Goal: Task Accomplishment & Management: Manage account settings

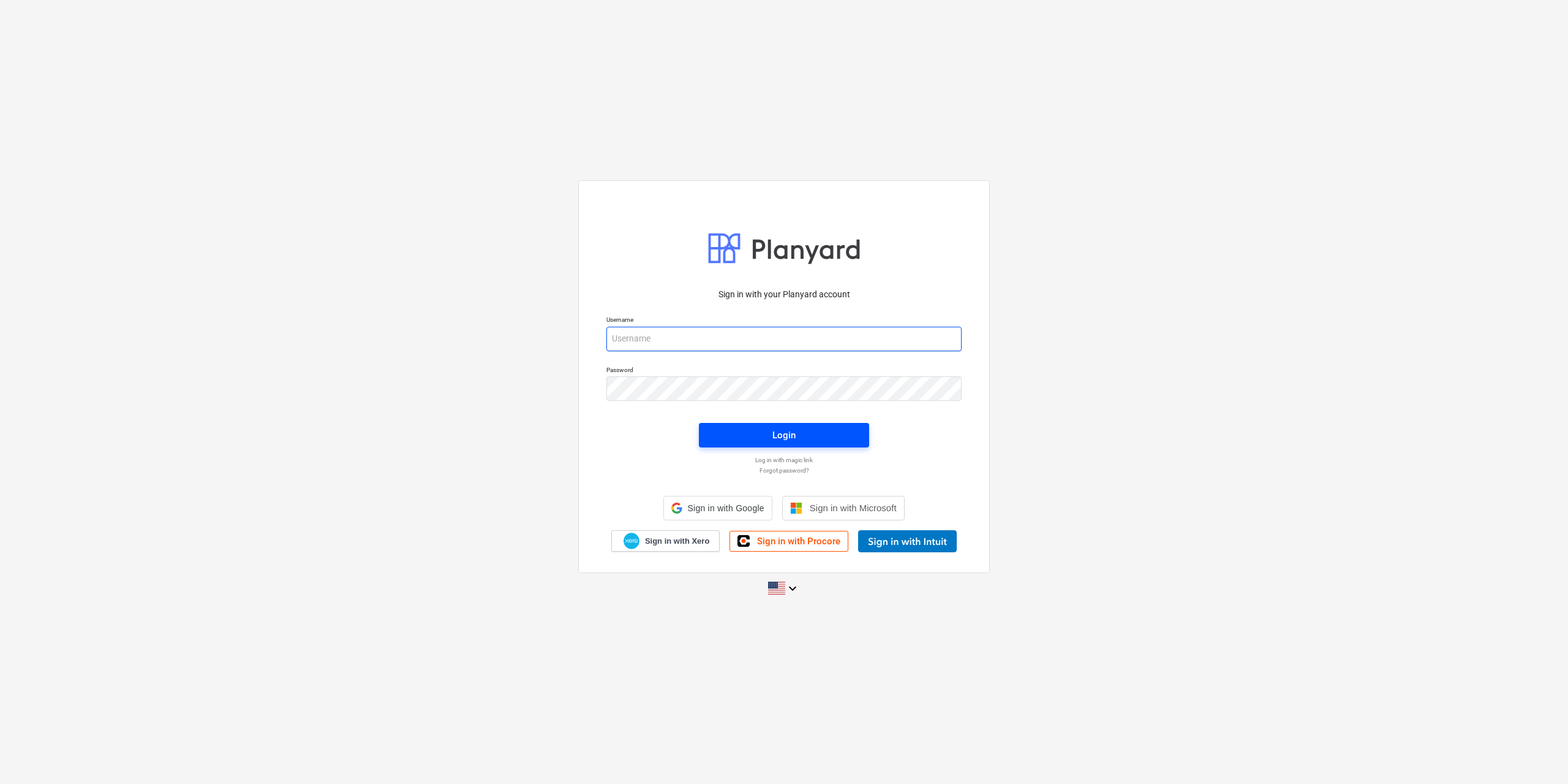
type input "[EMAIL_ADDRESS][DOMAIN_NAME]"
click at [806, 447] on button "Login" at bounding box center [784, 435] width 170 height 25
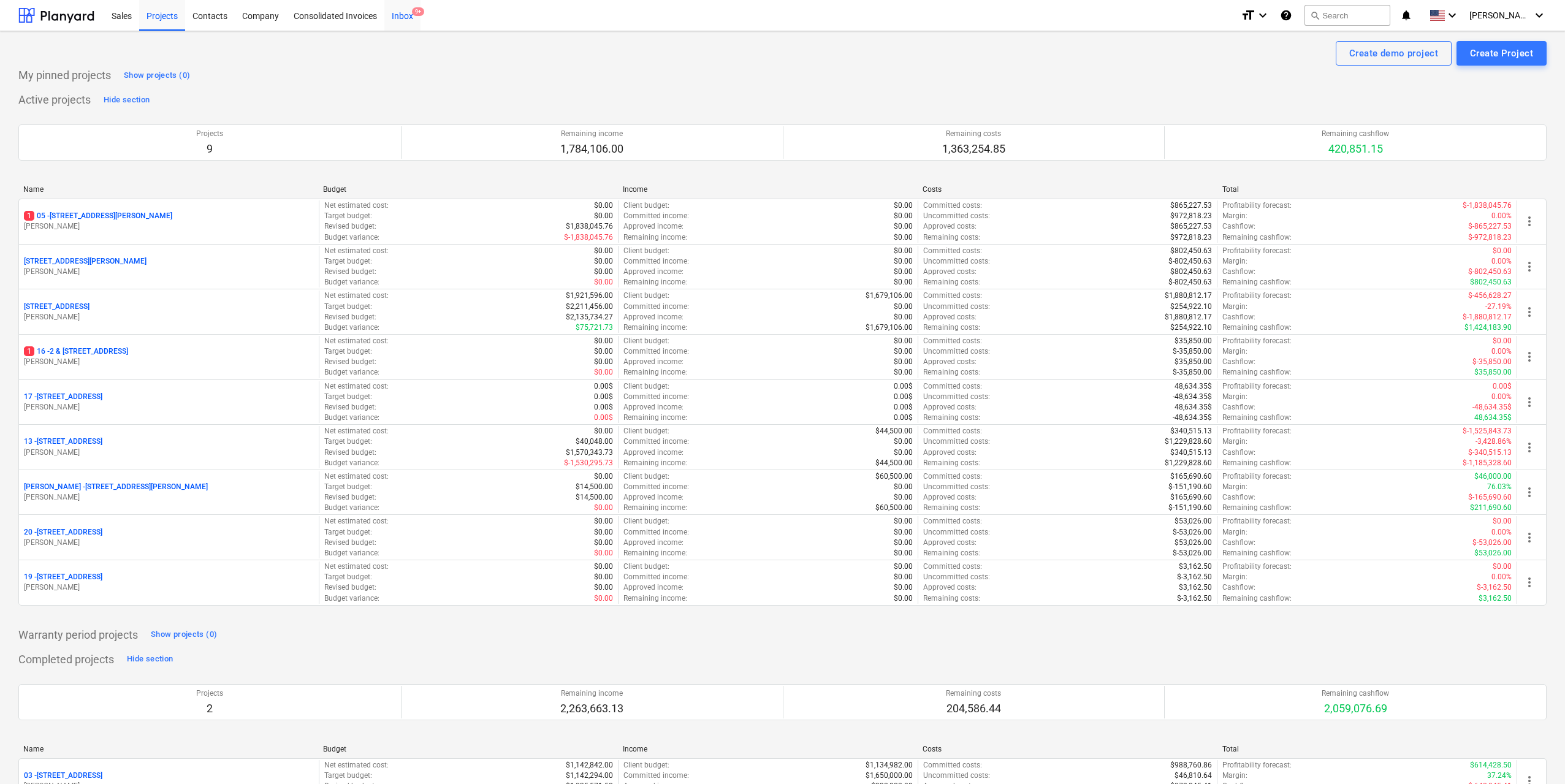
click at [402, 15] on div "Inbox 9+" at bounding box center [402, 15] width 37 height 31
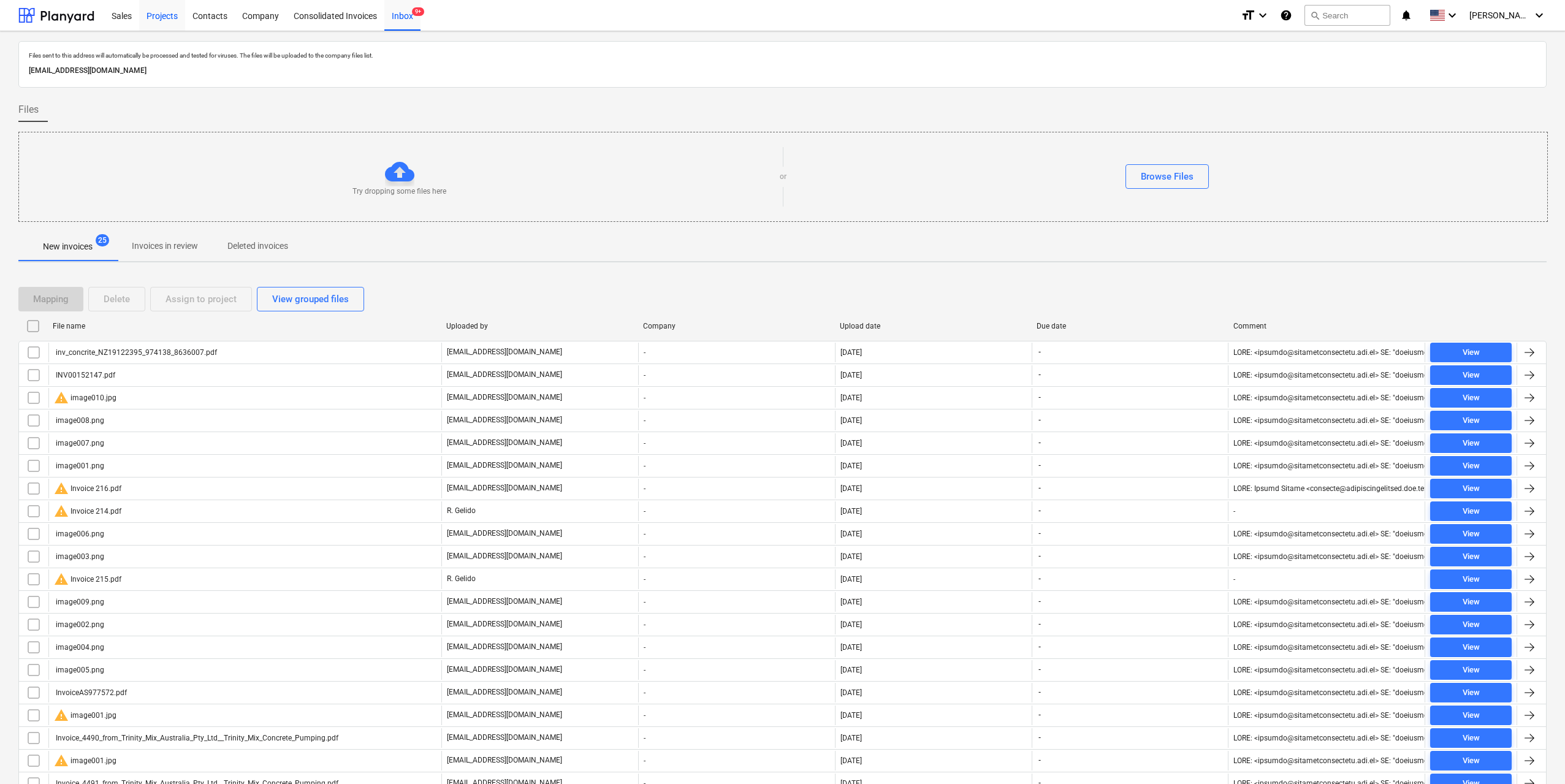
click at [168, 18] on div "Projects" at bounding box center [162, 15] width 46 height 31
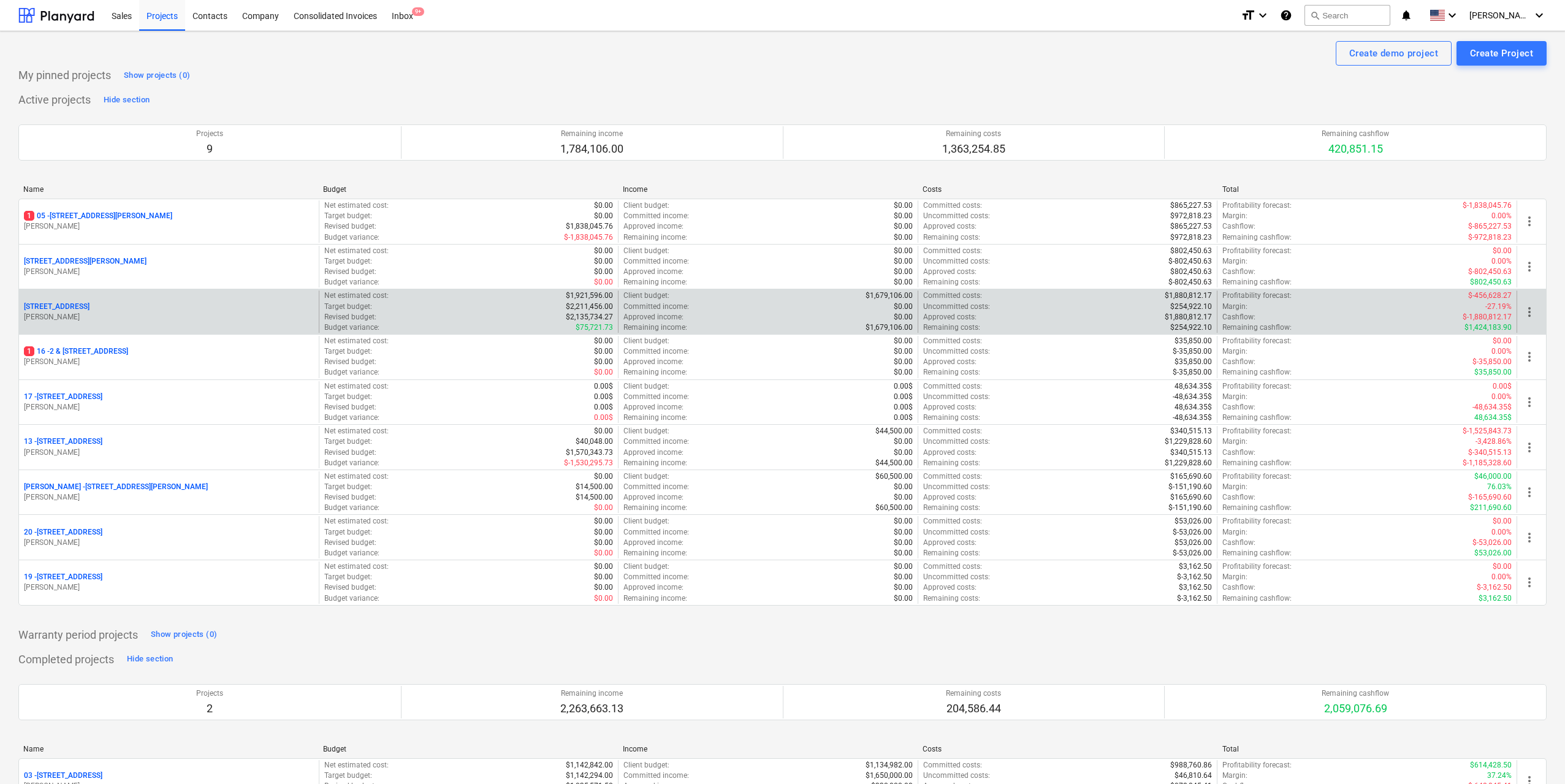
click at [116, 307] on div "[STREET_ADDRESS]" at bounding box center [169, 307] width 290 height 10
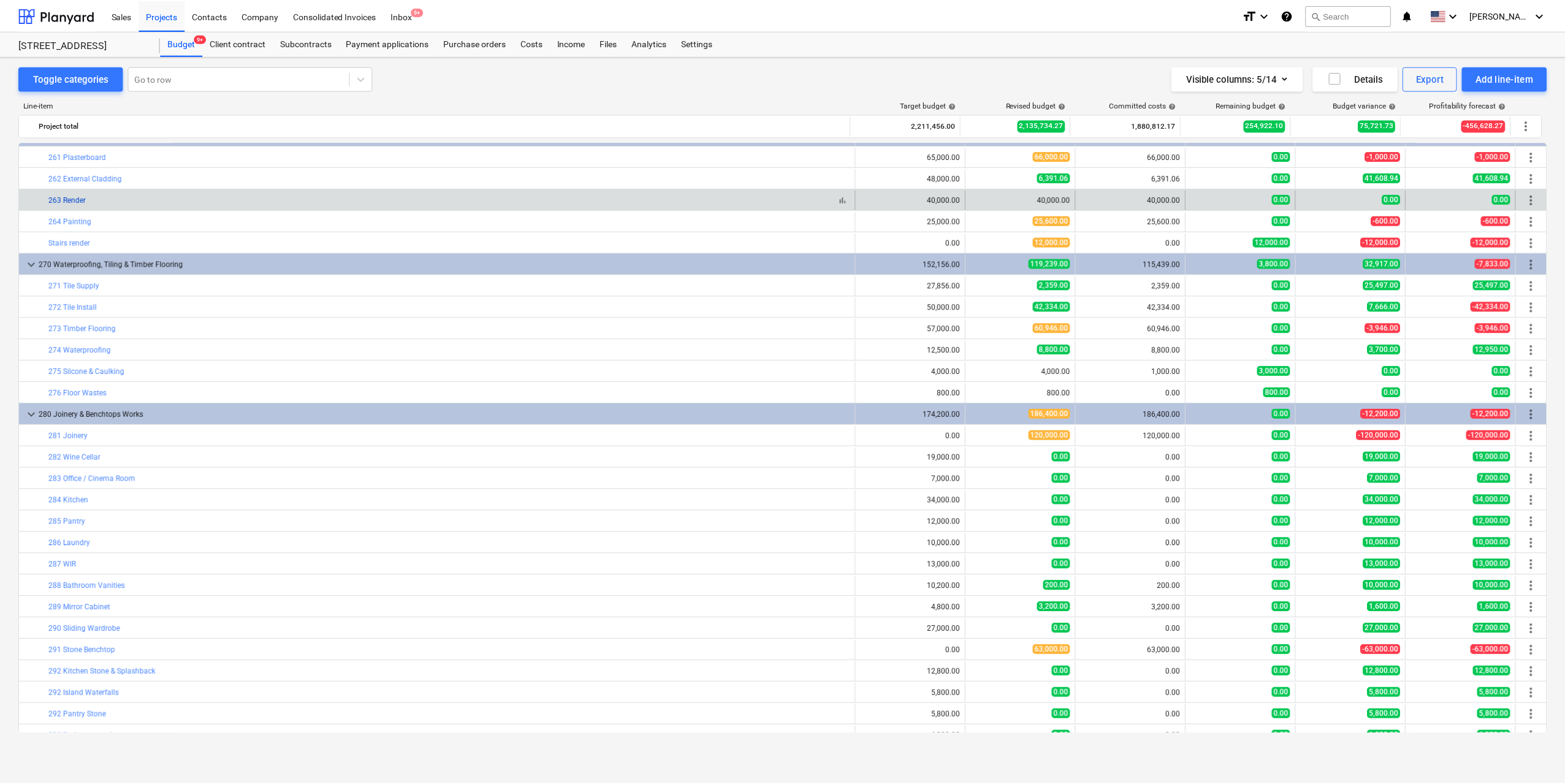
scroll to position [1655, 0]
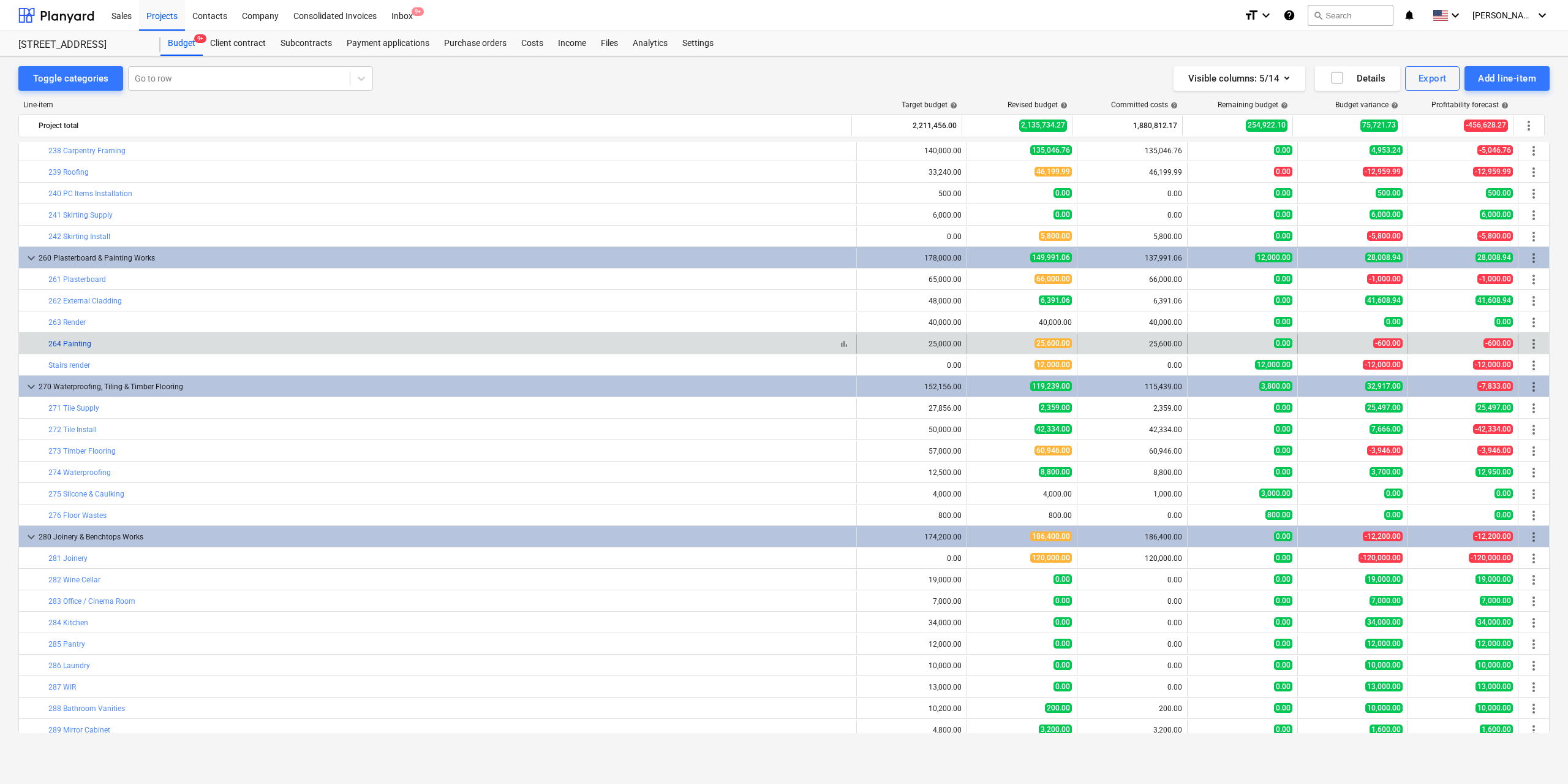
click at [77, 344] on link "264 Painting" at bounding box center [69, 344] width 43 height 9
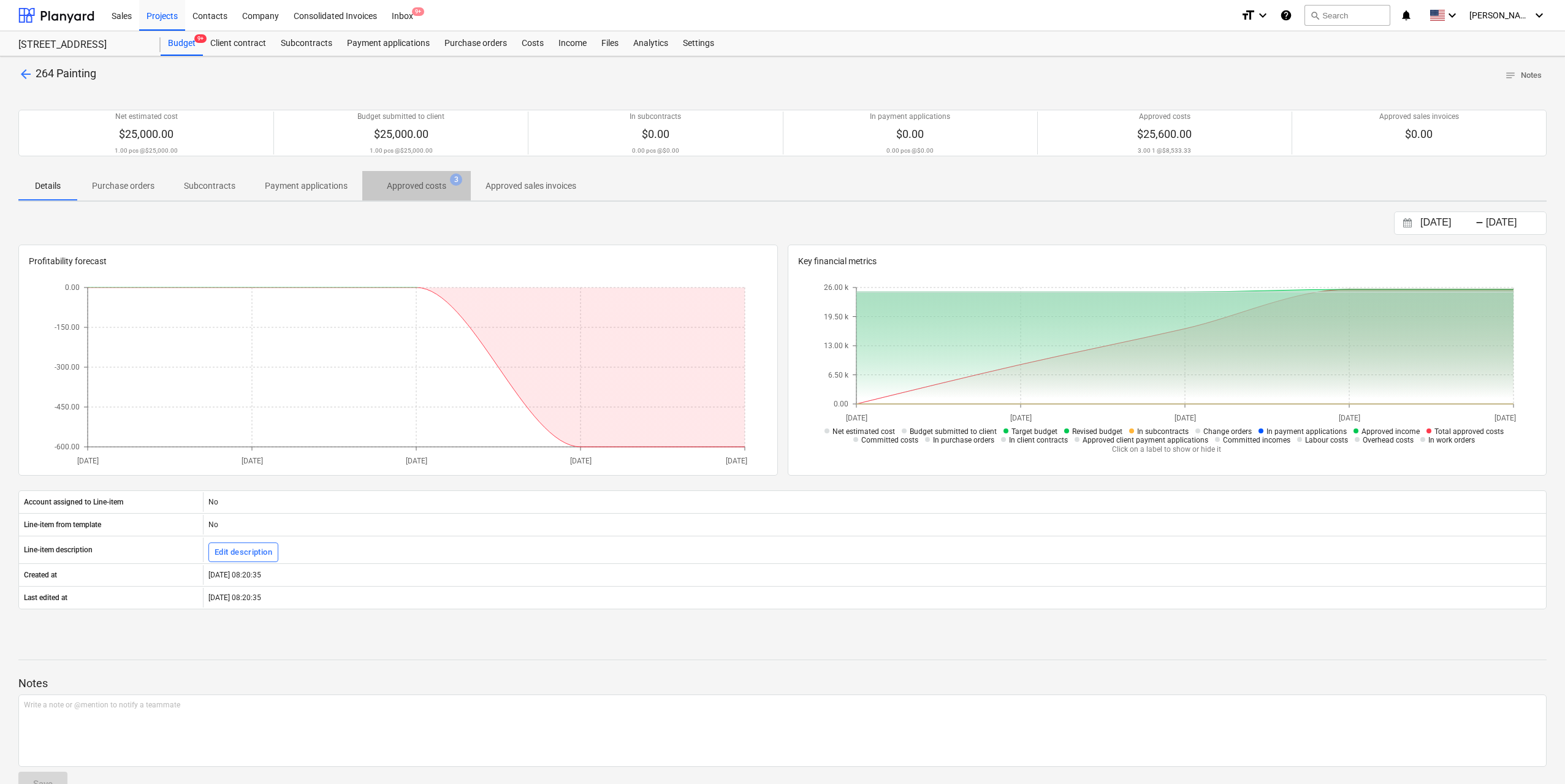
click at [426, 191] on p "Approved costs" at bounding box center [416, 186] width 59 height 13
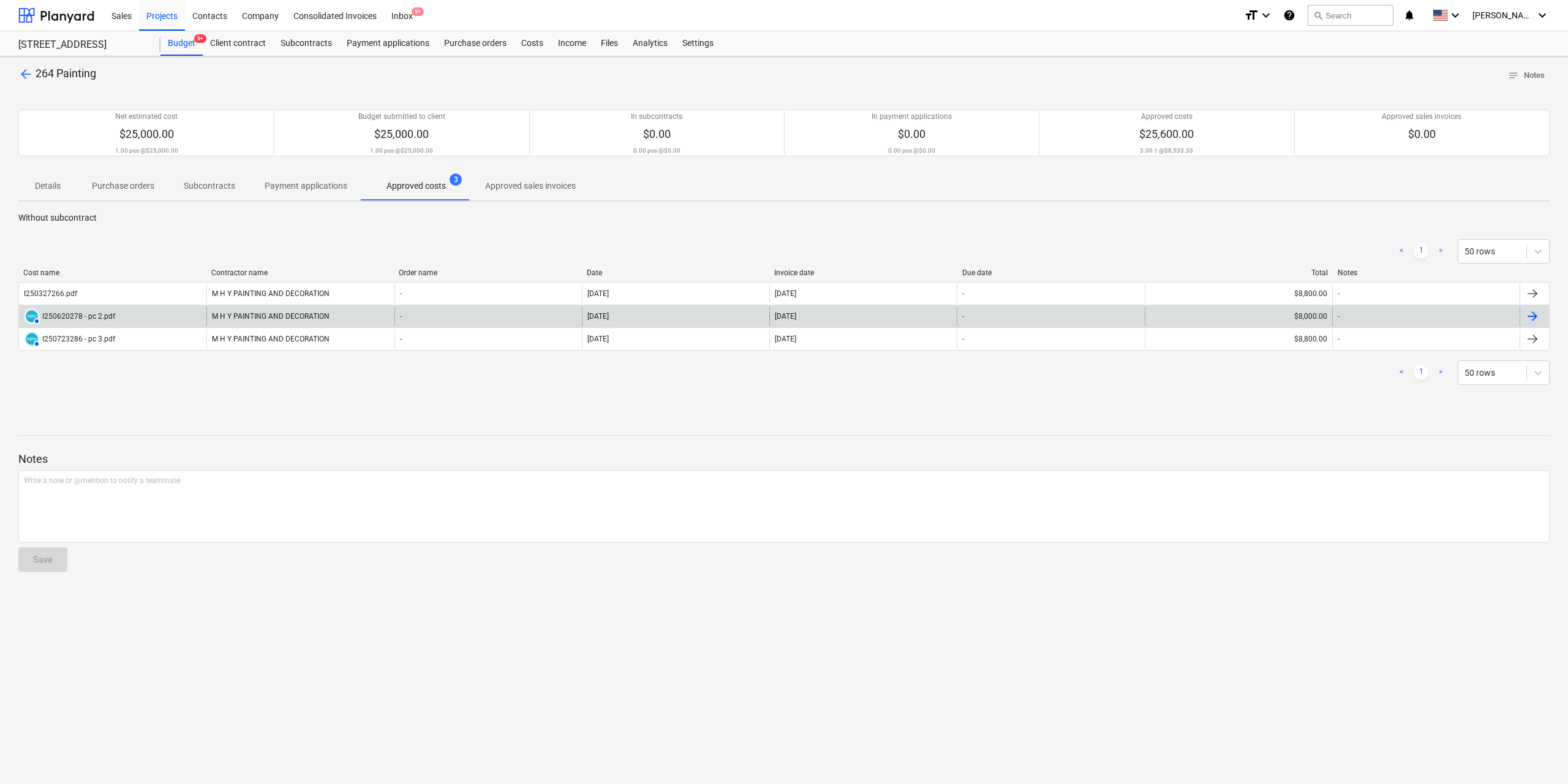
click at [288, 311] on div "M H Y PAINTING AND DECORATION" at bounding box center [300, 316] width 188 height 20
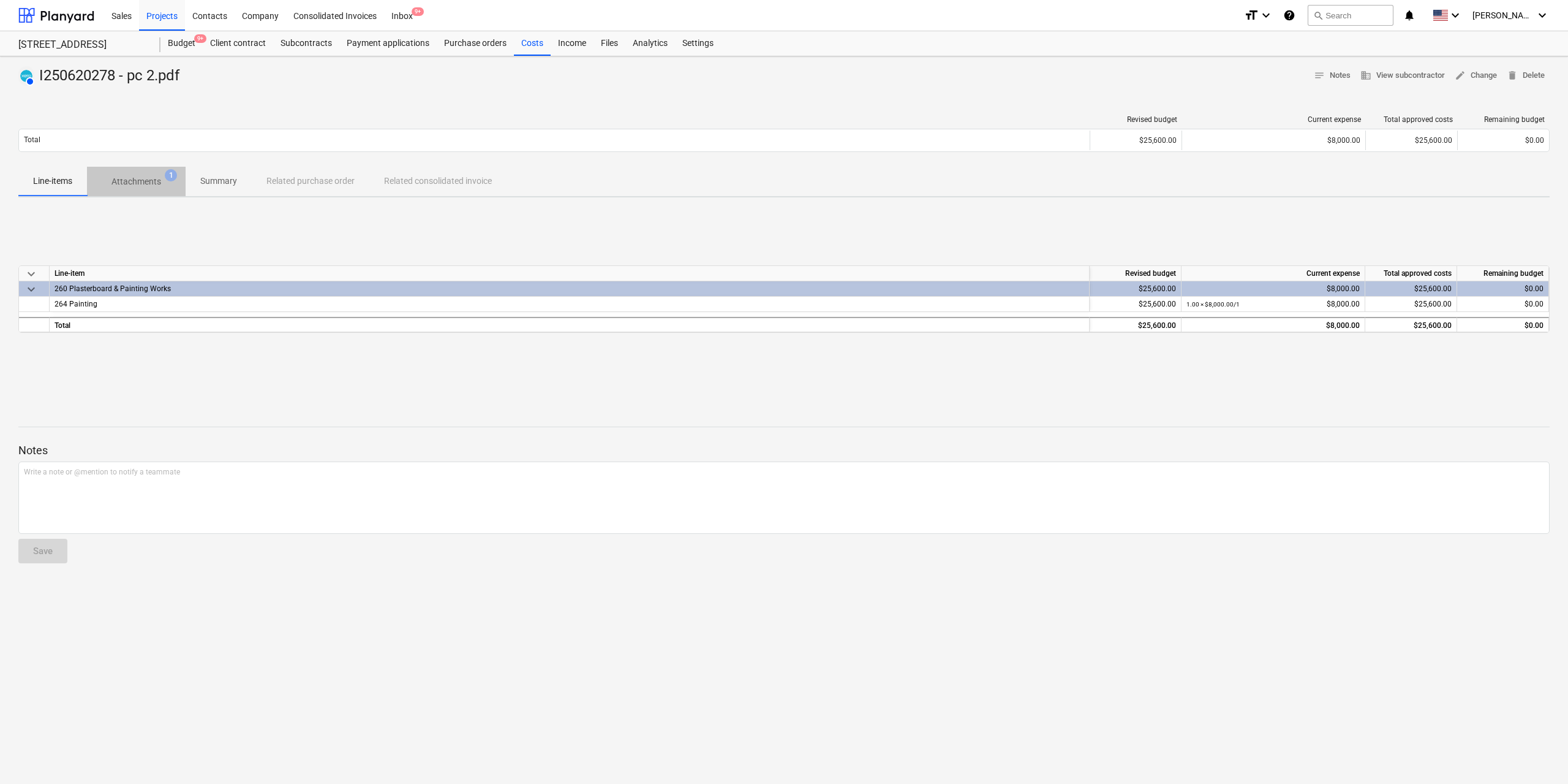
click at [158, 183] on p "Attachments" at bounding box center [136, 182] width 50 height 13
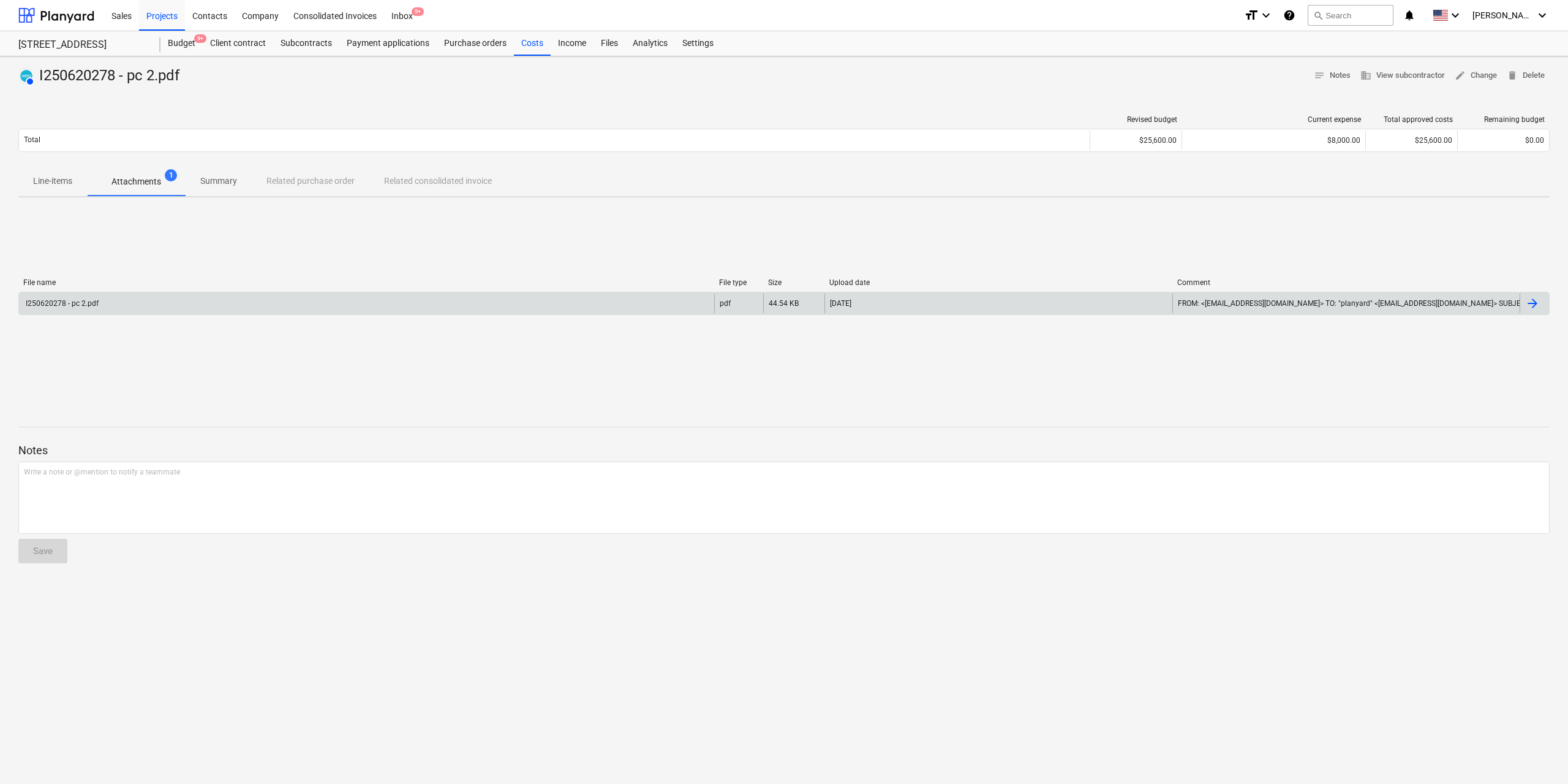
click at [205, 303] on div "I250620278 - pc 2.pdf" at bounding box center [366, 303] width 695 height 20
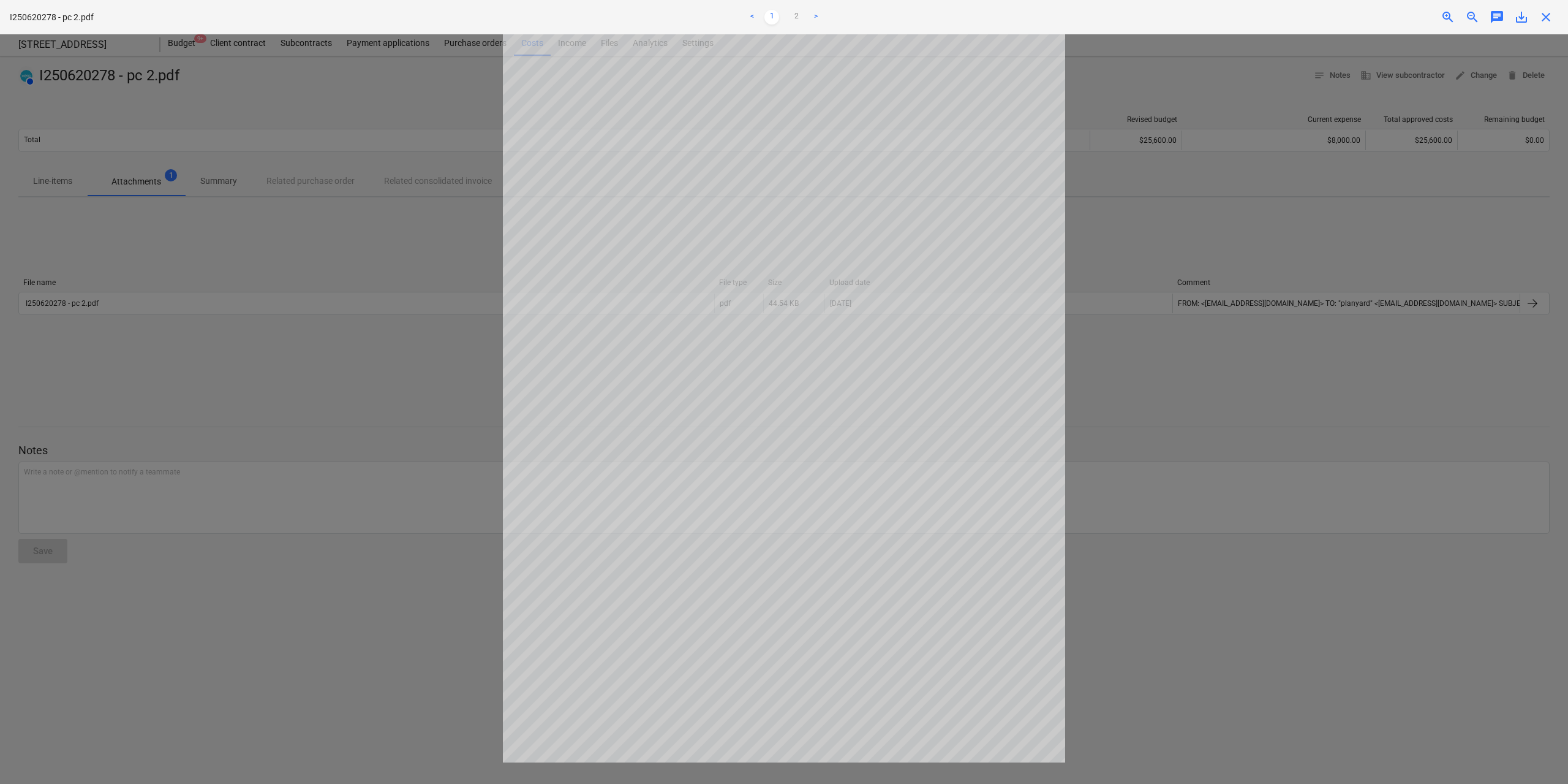
click at [395, 428] on div at bounding box center [784, 409] width 1568 height 750
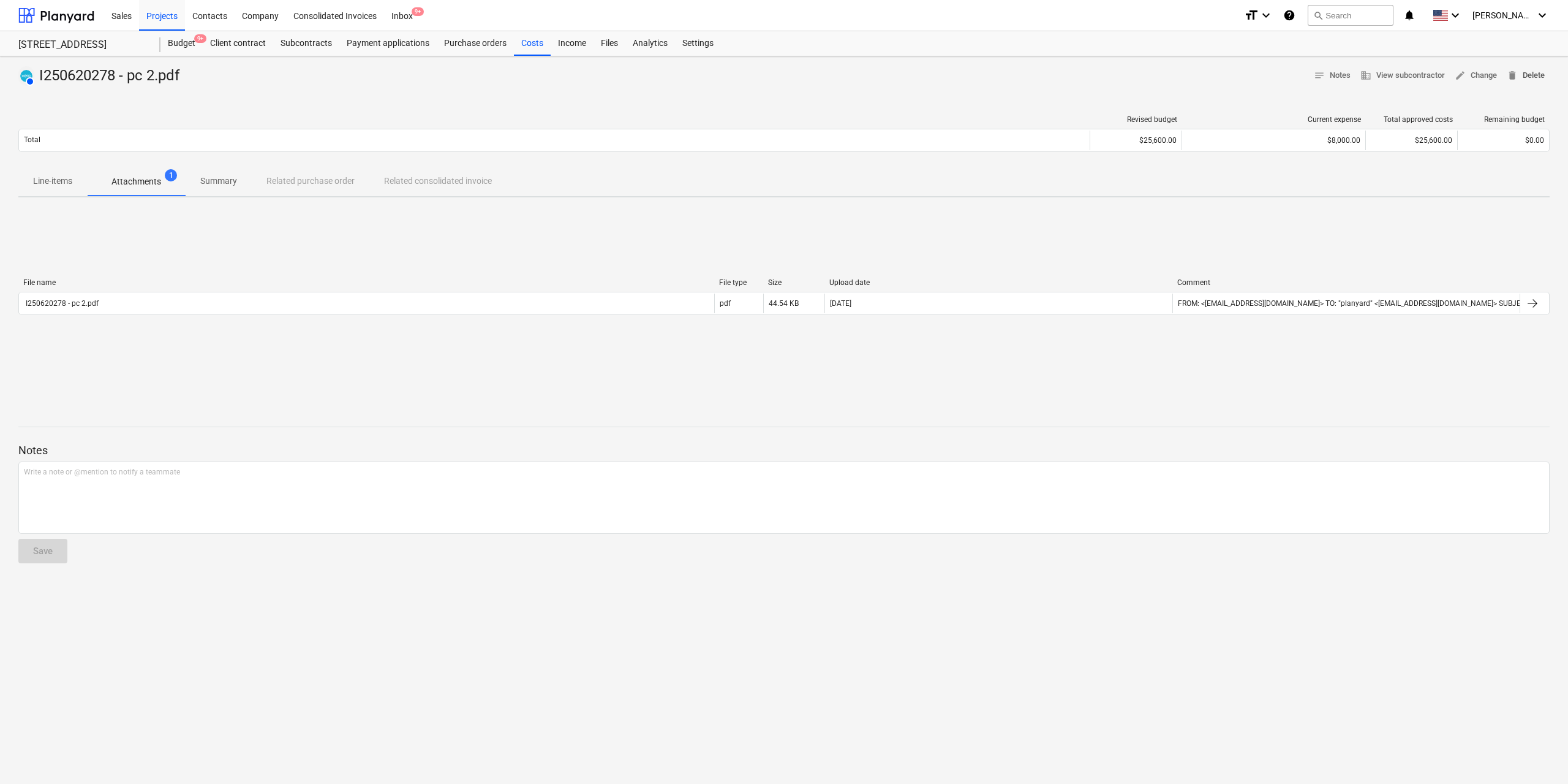
click at [1529, 75] on span "delete Delete" at bounding box center [1526, 75] width 38 height 14
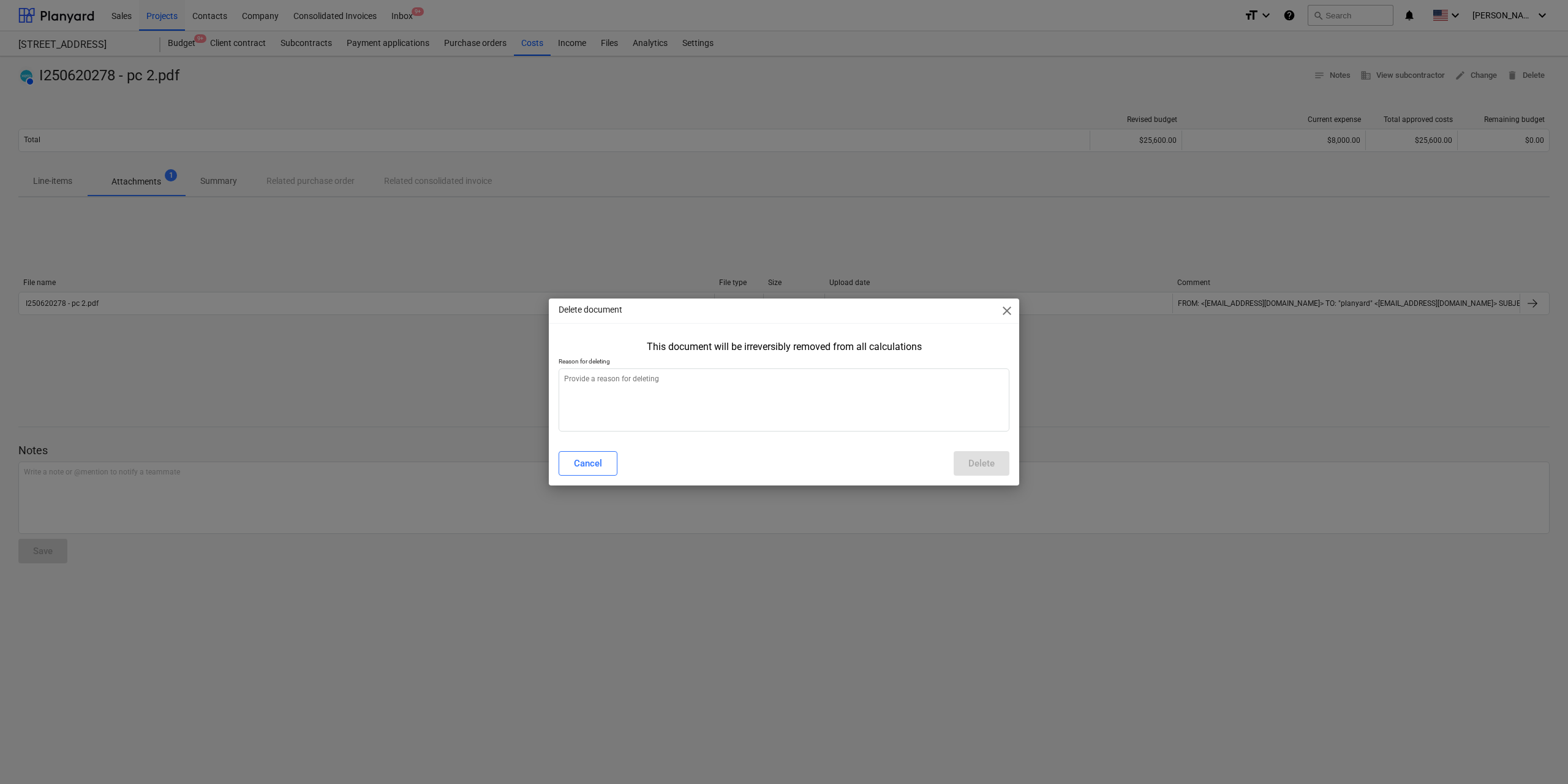
type textarea "x"
click at [687, 401] on textarea at bounding box center [784, 400] width 451 height 63
type textarea "w"
type textarea "x"
type textarea "wr"
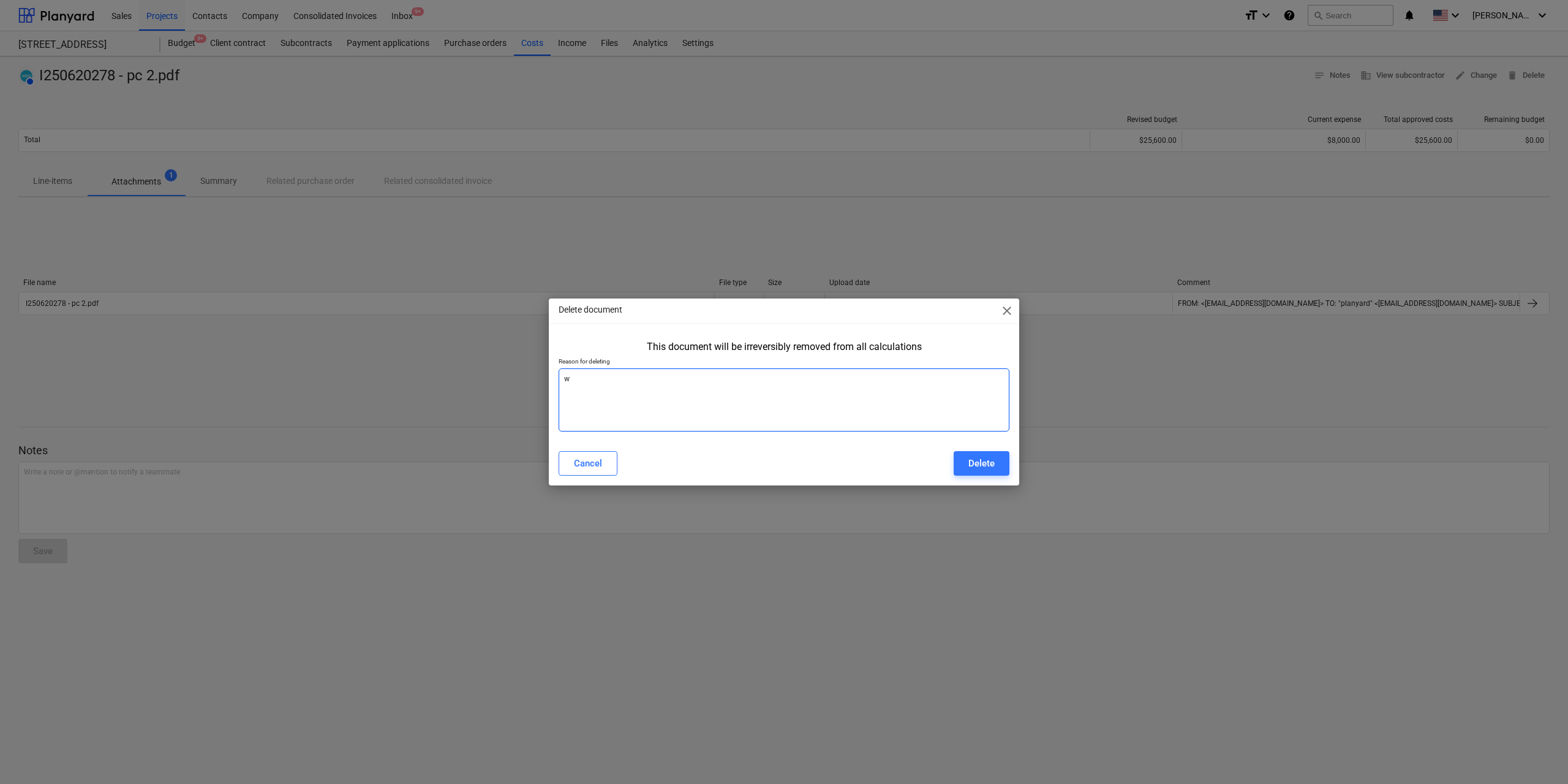
type textarea "x"
type textarea "wro"
type textarea "x"
type textarea "wron"
type textarea "x"
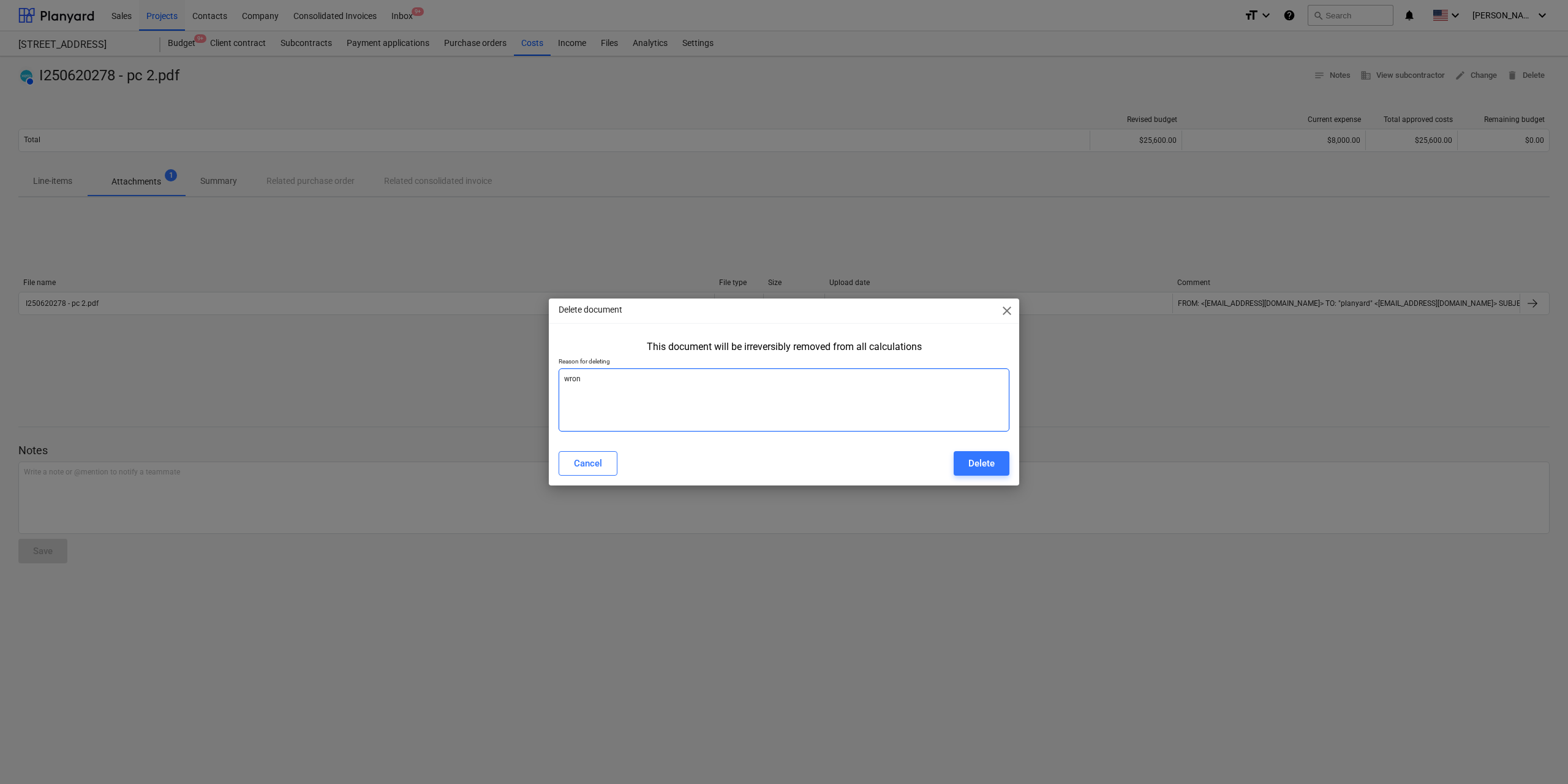
type textarea "wrong"
type textarea "x"
type textarea "wrong"
type textarea "x"
type textarea "wrong j"
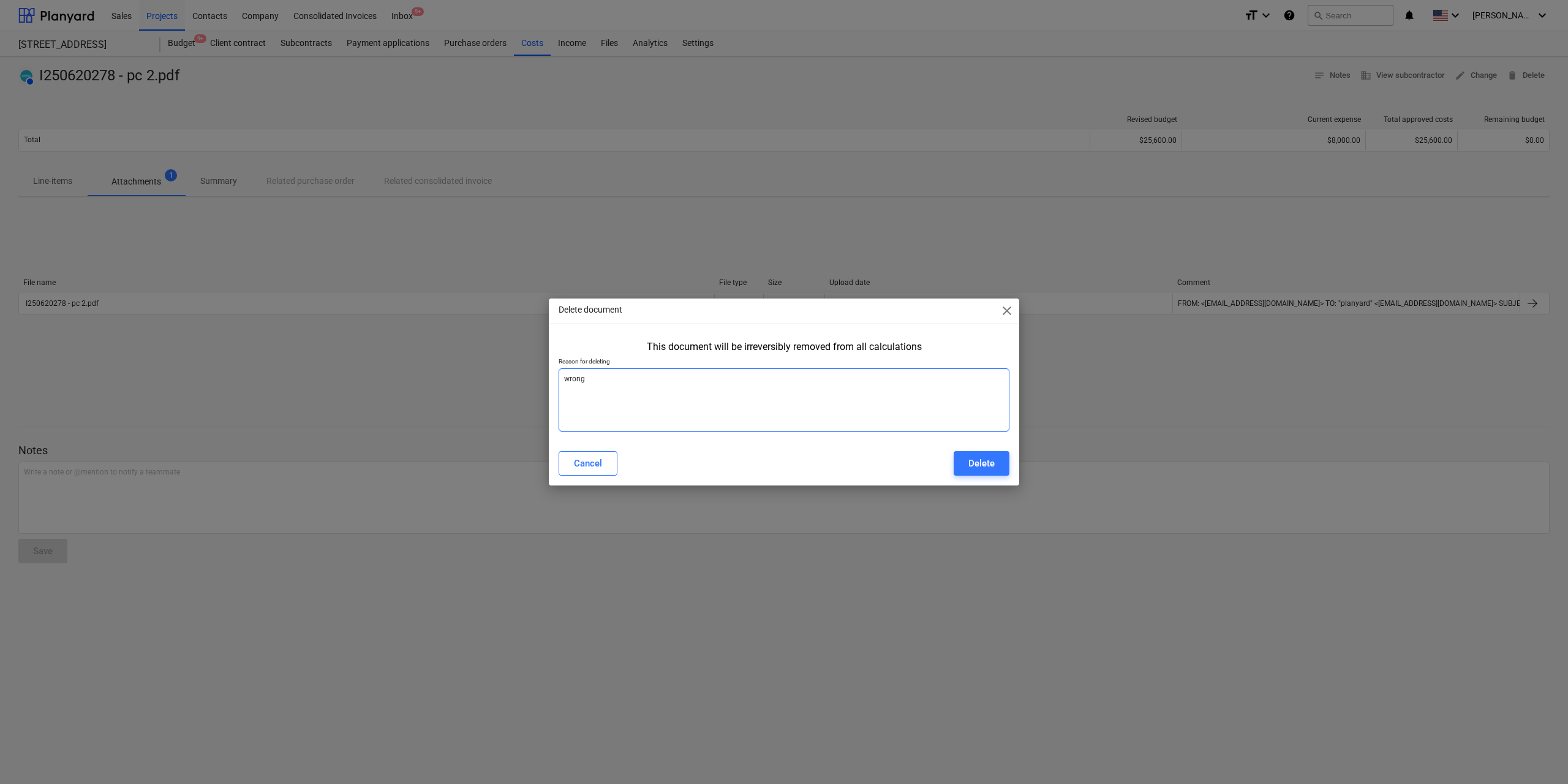
type textarea "x"
type textarea "wrong jo"
type textarea "x"
type textarea "wrong job"
type textarea "x"
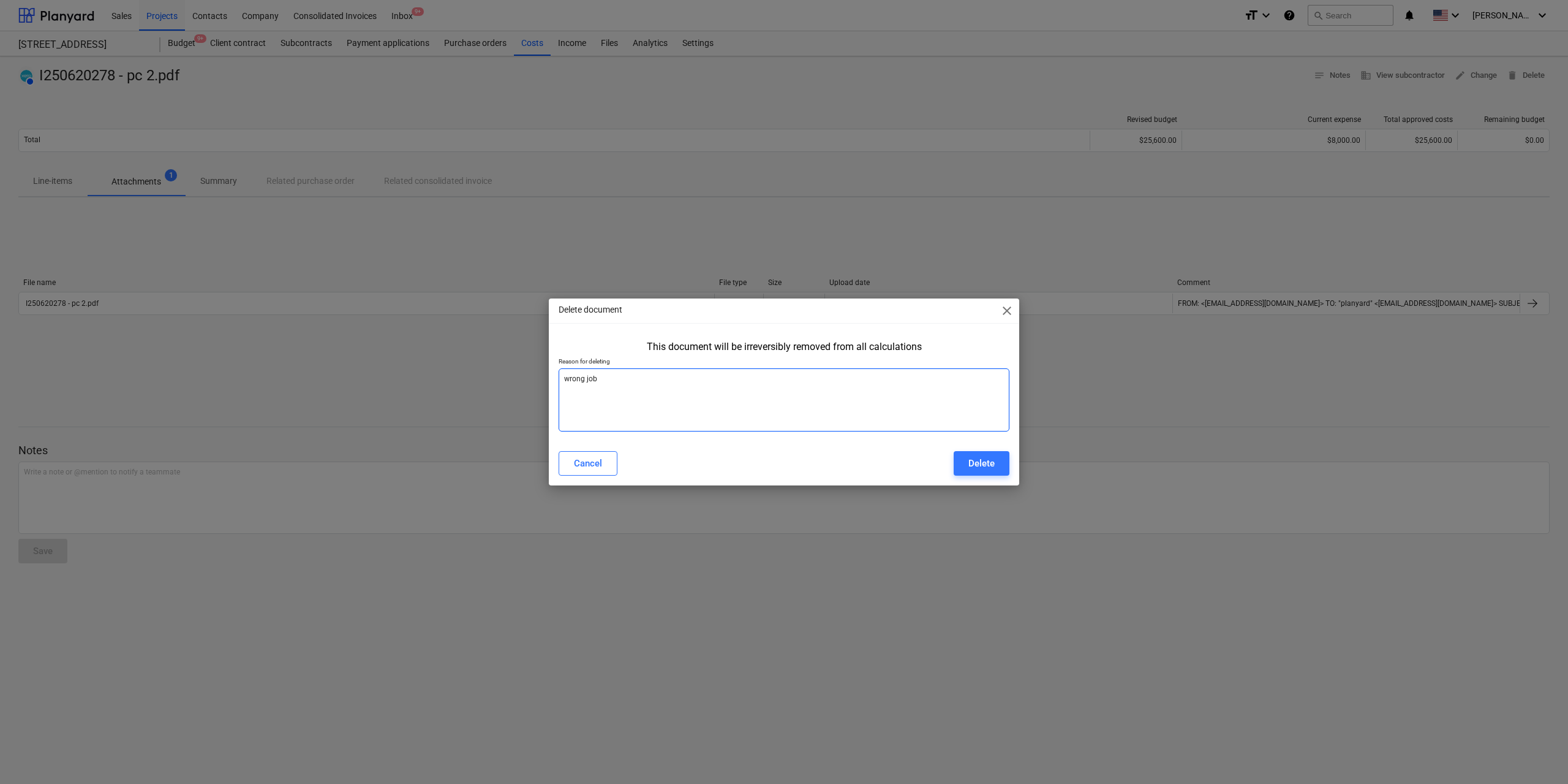
type textarea "wrong job"
type textarea "x"
type textarea "wrong job"
click at [984, 468] on div "Delete" at bounding box center [981, 464] width 26 height 16
type textarea "x"
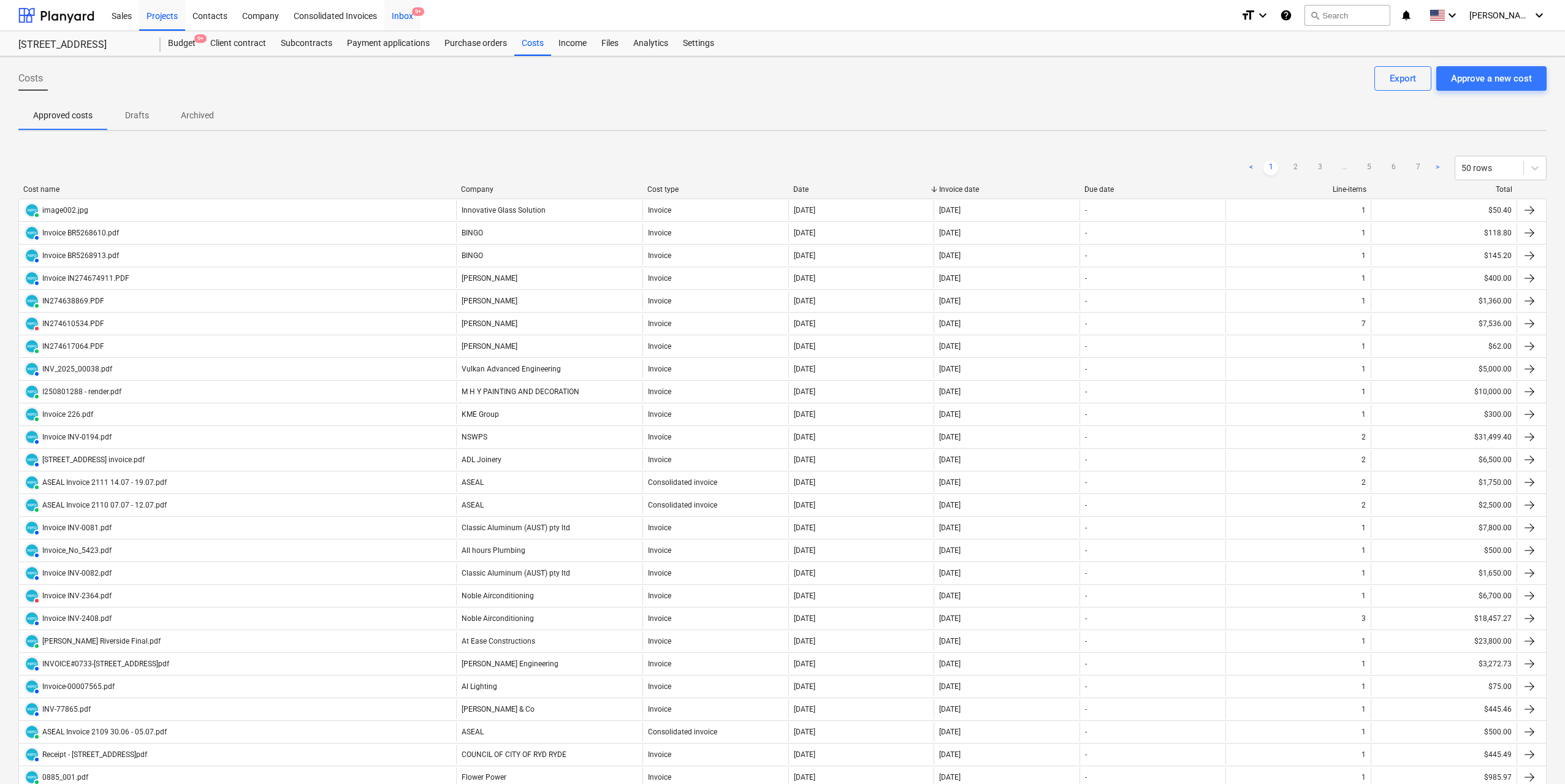
click at [399, 13] on div "Inbox 9+" at bounding box center [402, 15] width 37 height 31
